Goal: Task Accomplishment & Management: Complete application form

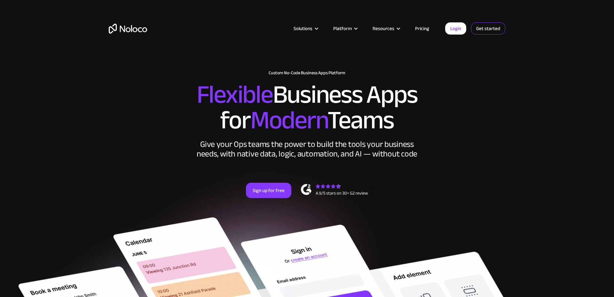
click at [0, 0] on link "Get started" at bounding box center [0, 0] width 0 height 0
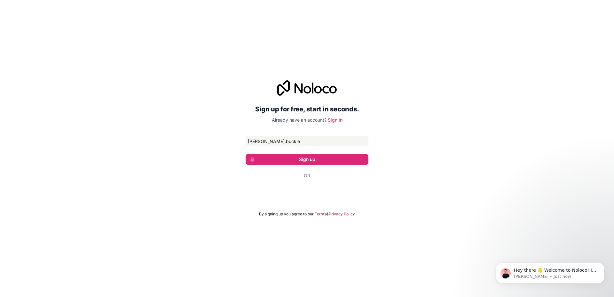
type input "[PERSON_NAME][EMAIL_ADDRESS][DOMAIN_NAME]"
click at [363, 160] on button "Sign up" at bounding box center [307, 159] width 123 height 11
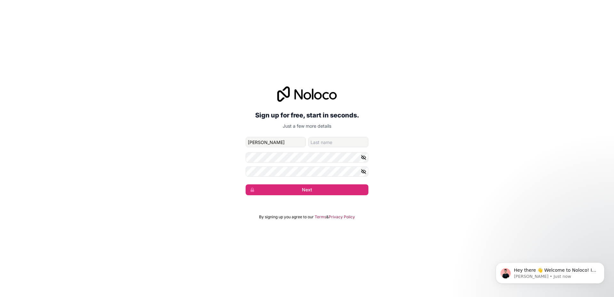
type input "[PERSON_NAME]"
click at [317, 184] on button "Next" at bounding box center [307, 189] width 123 height 11
click at [301, 193] on button "Next" at bounding box center [307, 189] width 123 height 11
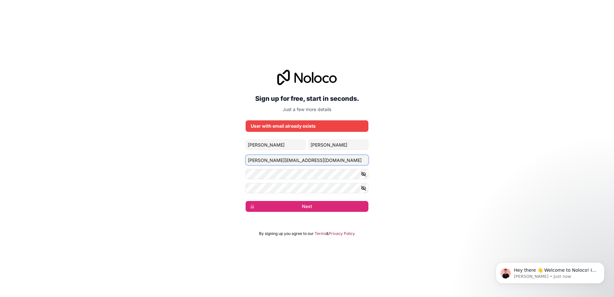
click at [307, 160] on input "[PERSON_NAME][EMAIL_ADDRESS][DOMAIN_NAME]" at bounding box center [307, 160] width 123 height 10
drag, startPoint x: 308, startPoint y: 160, endPoint x: 238, endPoint y: 155, distance: 69.6
click at [238, 155] on div "Sign up for free, start in seconds. Just a few more details User with email alr…" at bounding box center [307, 141] width 614 height 160
type input "[EMAIL_ADDRESS][DOMAIN_NAME]"
click at [309, 212] on div "Sign up for free, start in seconds. Just a few more details User with email alr…" at bounding box center [307, 141] width 614 height 160
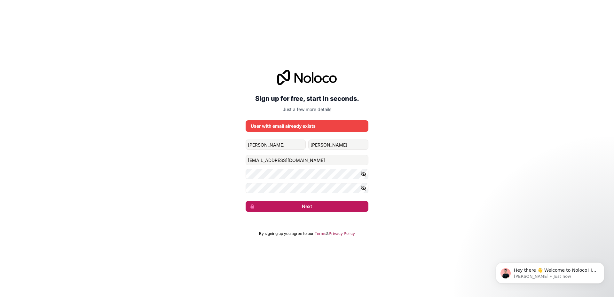
click at [310, 205] on button "Next" at bounding box center [307, 206] width 123 height 11
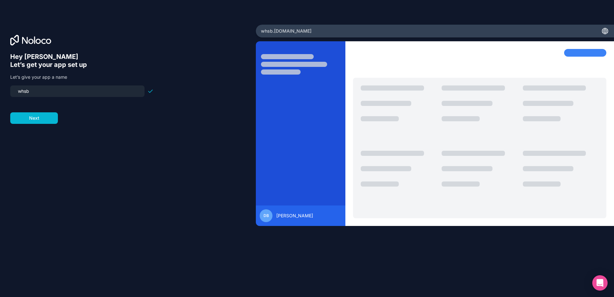
click at [93, 90] on input "whsb" at bounding box center [77, 91] width 127 height 9
type input "physics-pathway"
click at [47, 118] on button "Next" at bounding box center [34, 118] width 48 height 12
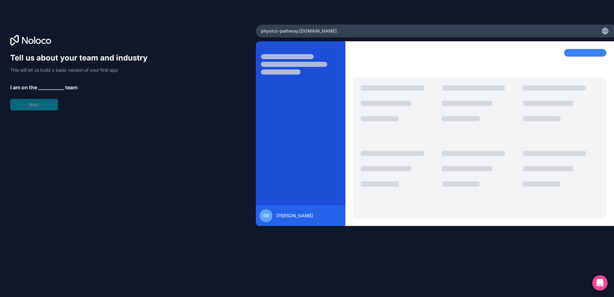
click at [53, 89] on span "__________" at bounding box center [51, 87] width 26 height 8
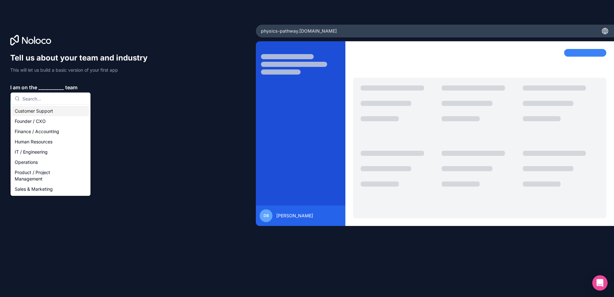
click at [35, 113] on div "Customer Support" at bounding box center [50, 111] width 77 height 10
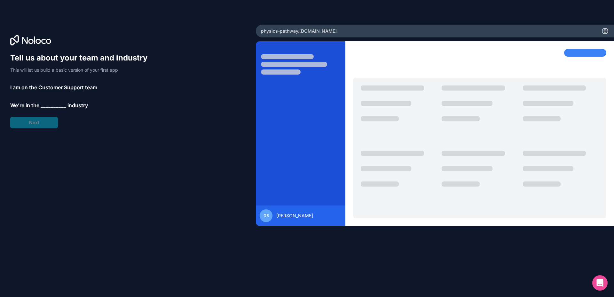
click at [41, 104] on span "__________" at bounding box center [54, 105] width 26 height 8
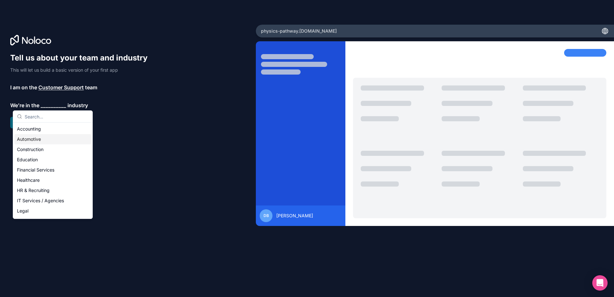
click at [48, 140] on div "Automotive" at bounding box center [52, 139] width 77 height 10
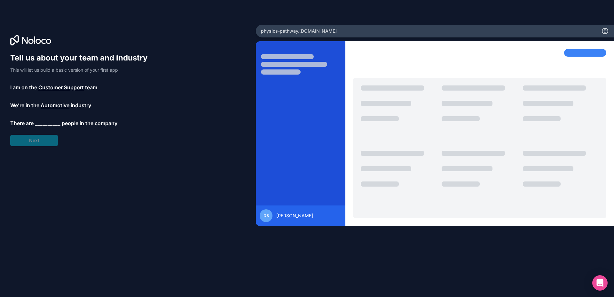
click at [40, 123] on span "__________" at bounding box center [48, 123] width 26 height 8
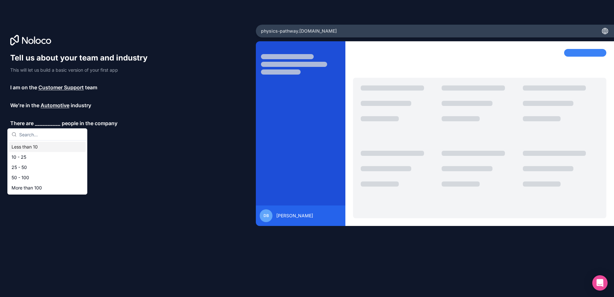
click at [42, 145] on div "Less than 10" at bounding box center [47, 147] width 77 height 10
